Goal: Find specific page/section: Find specific page/section

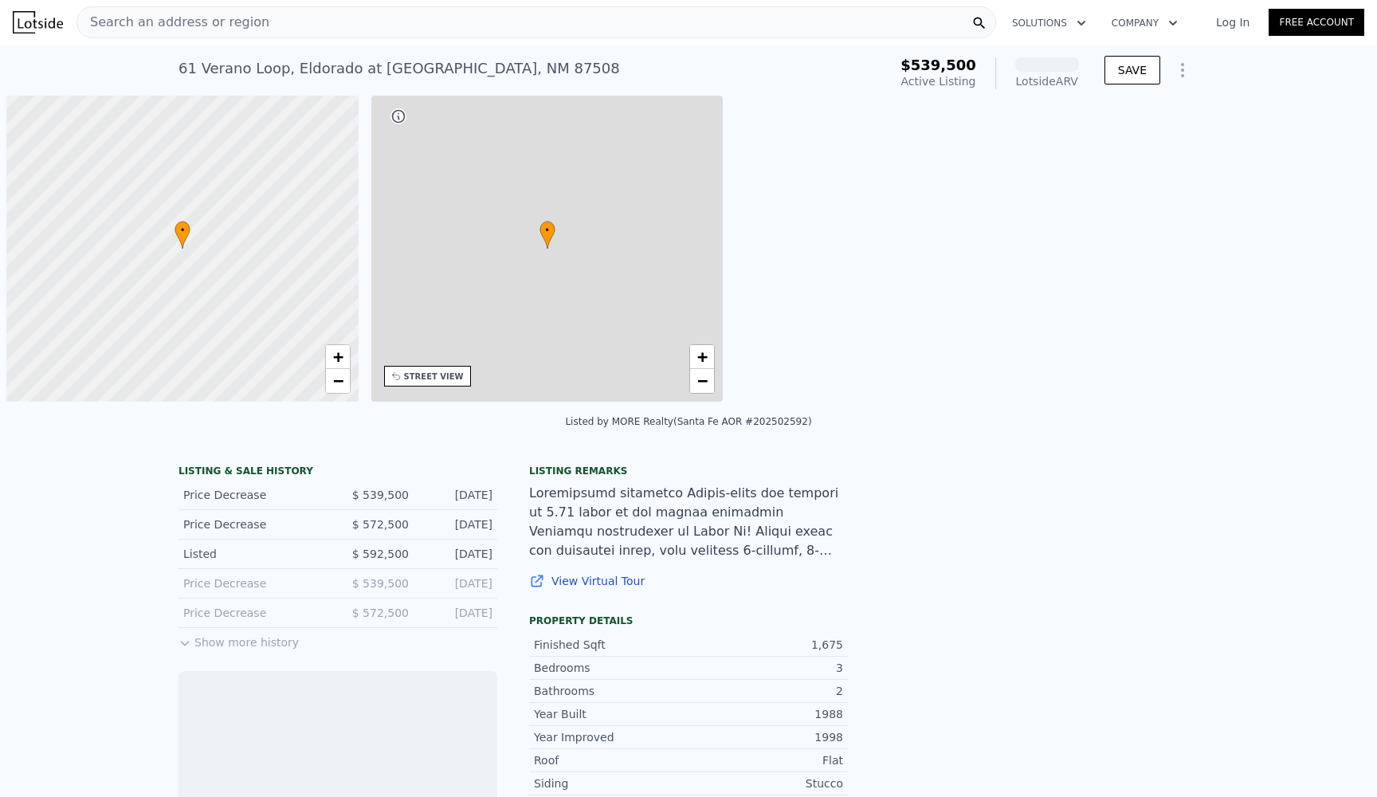
scroll to position [0, 6]
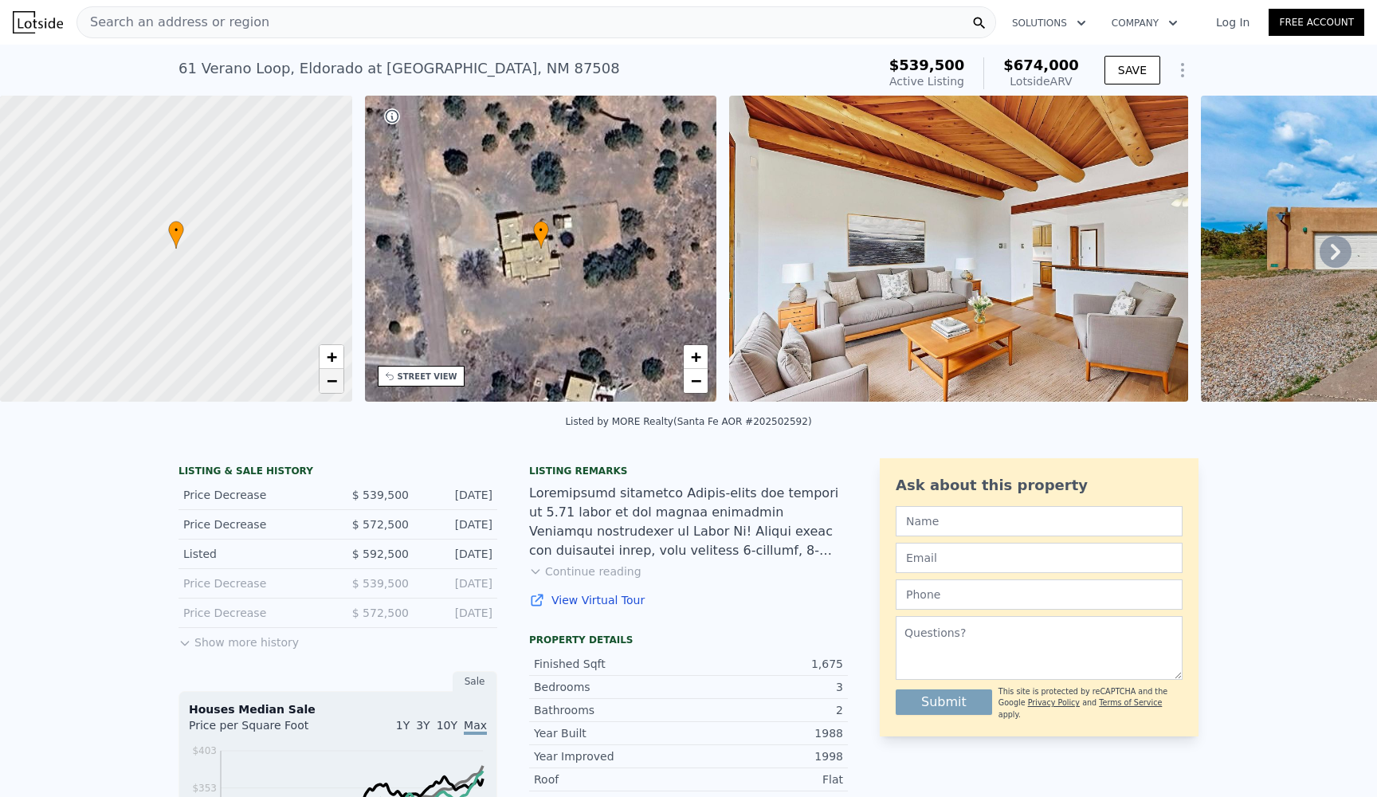
click at [331, 382] on span "−" at bounding box center [331, 381] width 10 height 20
click at [335, 356] on span "+" at bounding box center [331, 357] width 10 height 20
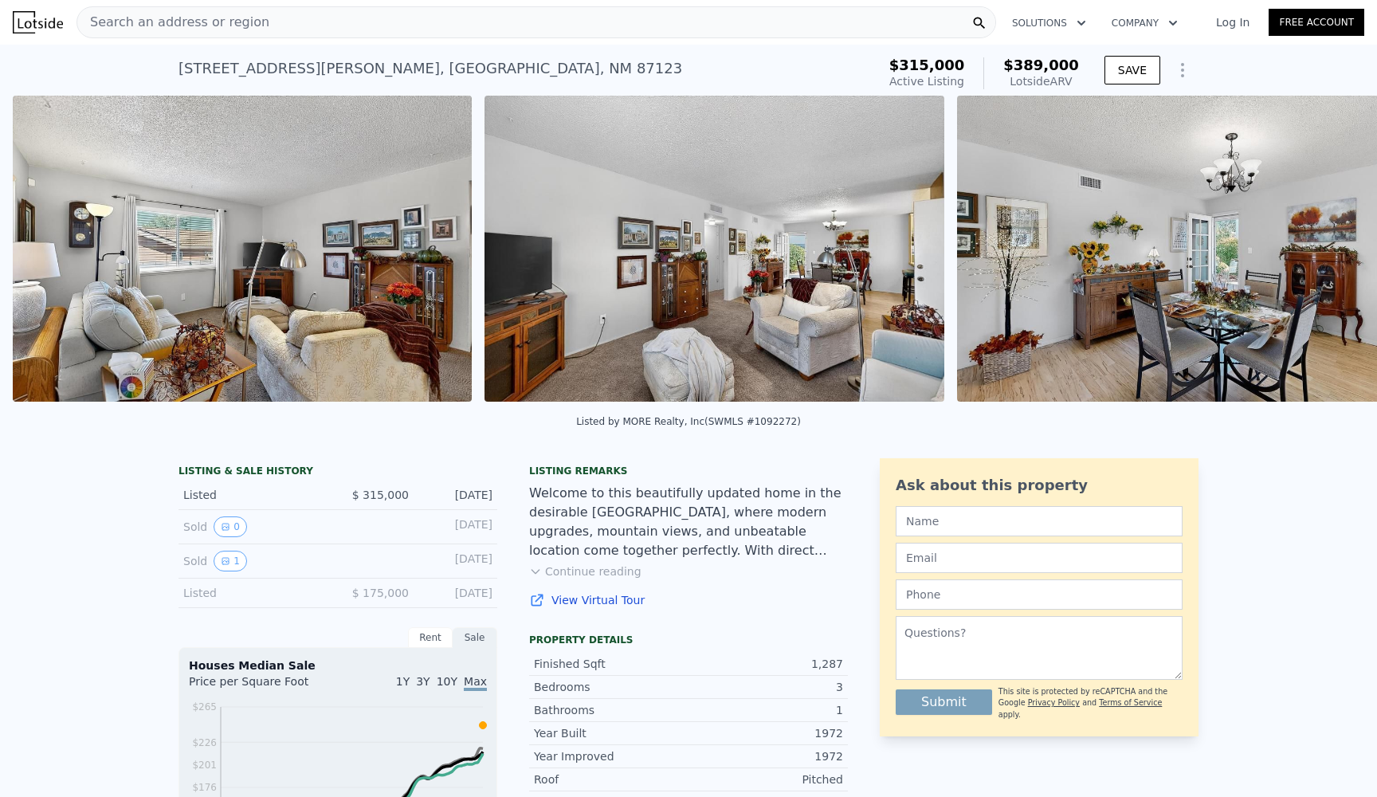
scroll to position [0, 3562]
